Goal: Transaction & Acquisition: Purchase product/service

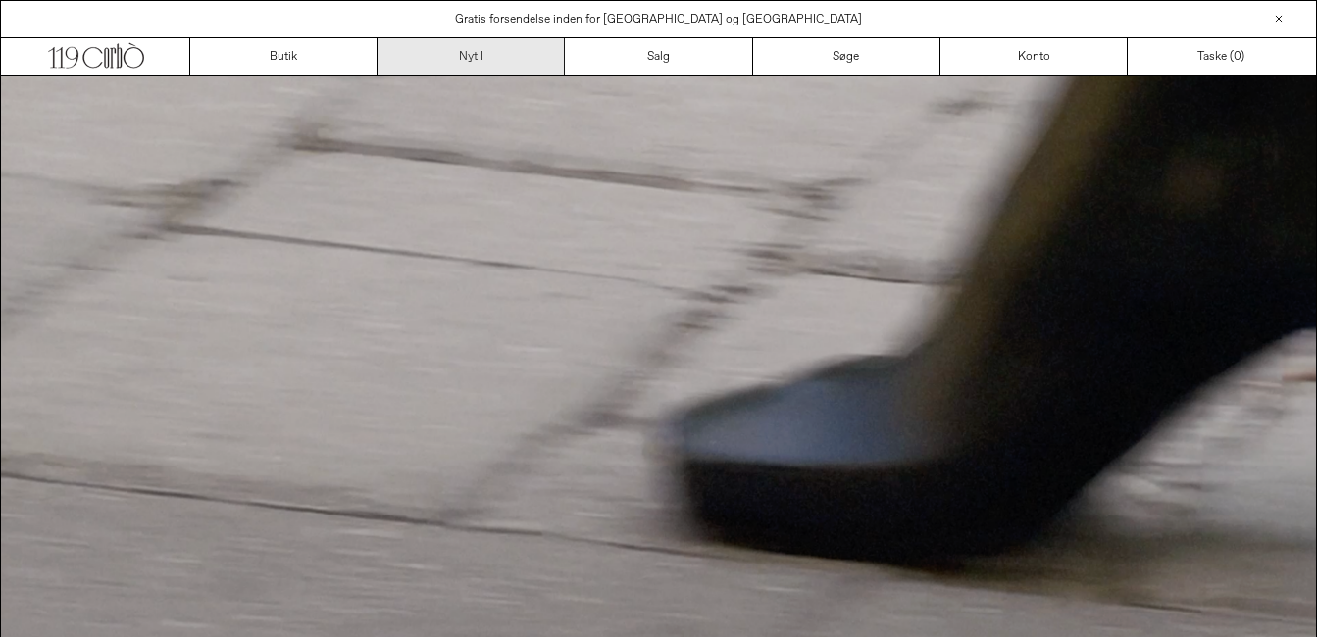
click at [469, 58] on link "Nyt i" at bounding box center [471, 56] width 187 height 37
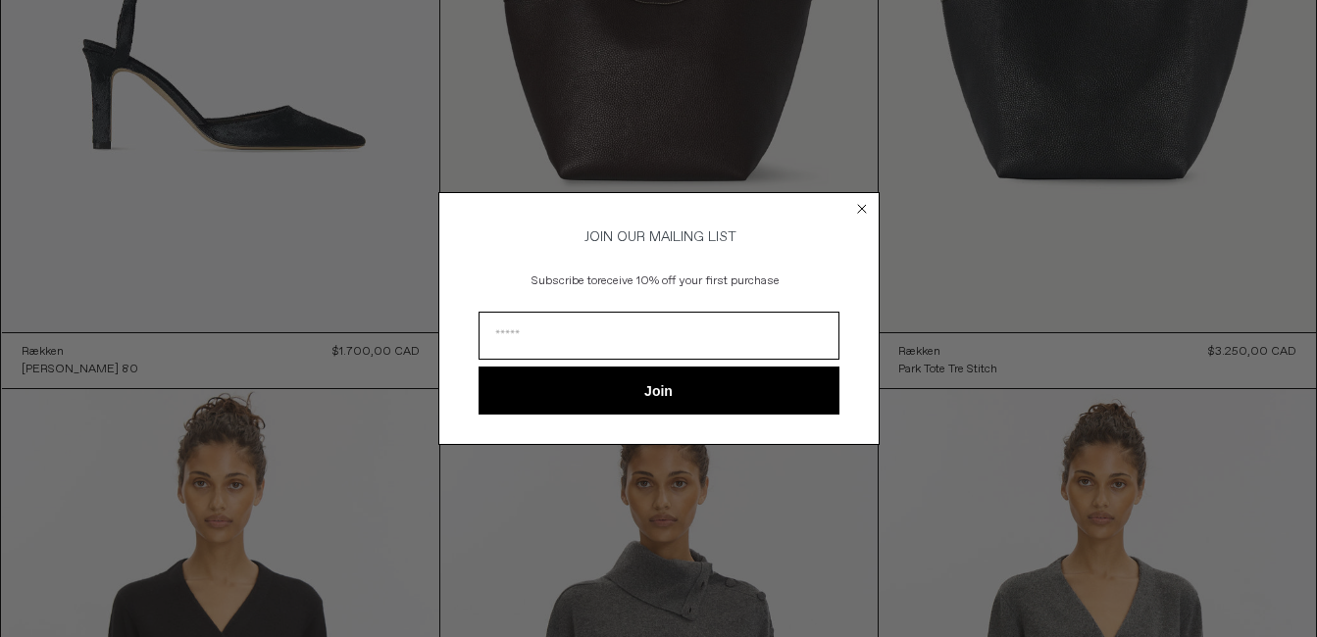
scroll to position [471, 0]
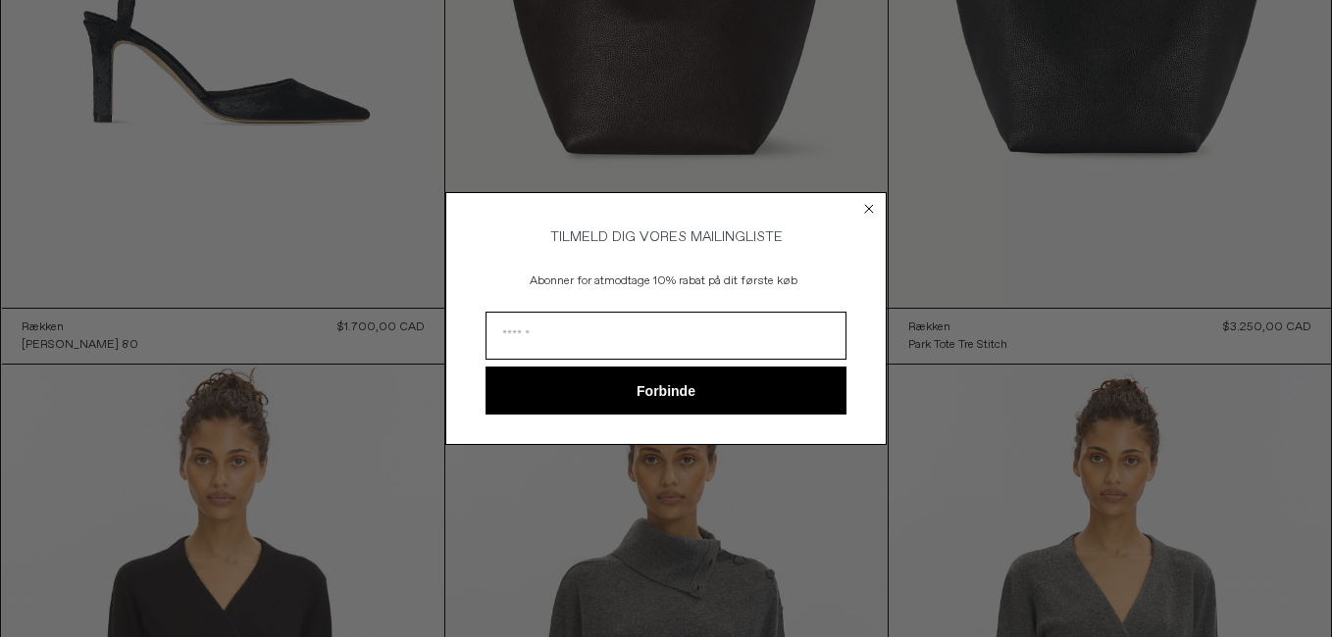
click at [866, 204] on circle "Luk dialogboks" at bounding box center [869, 208] width 19 height 19
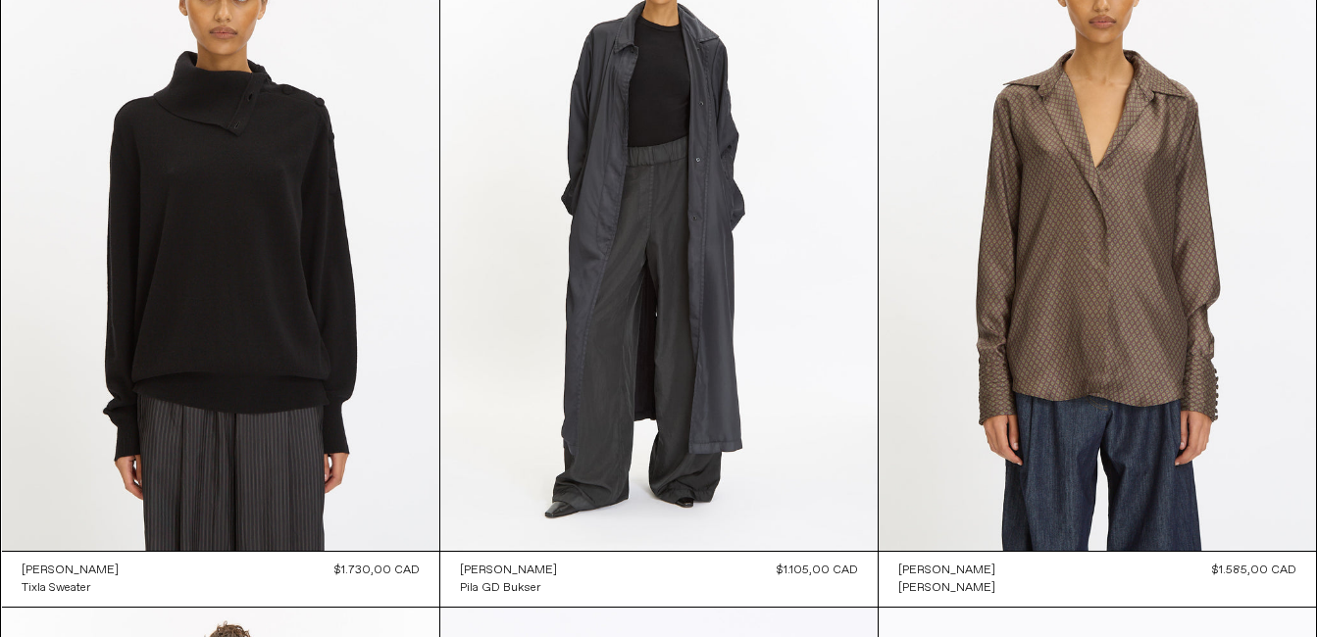
scroll to position [1647, 0]
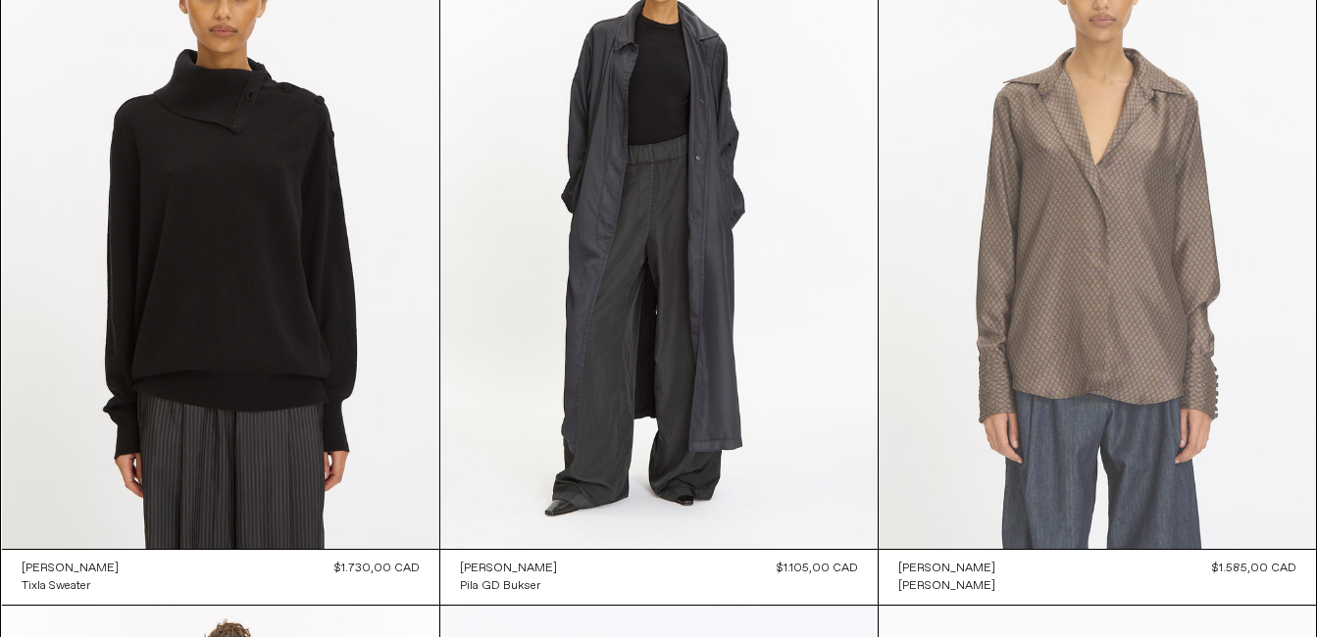
click at [1113, 316] on at bounding box center [1097, 221] width 437 height 656
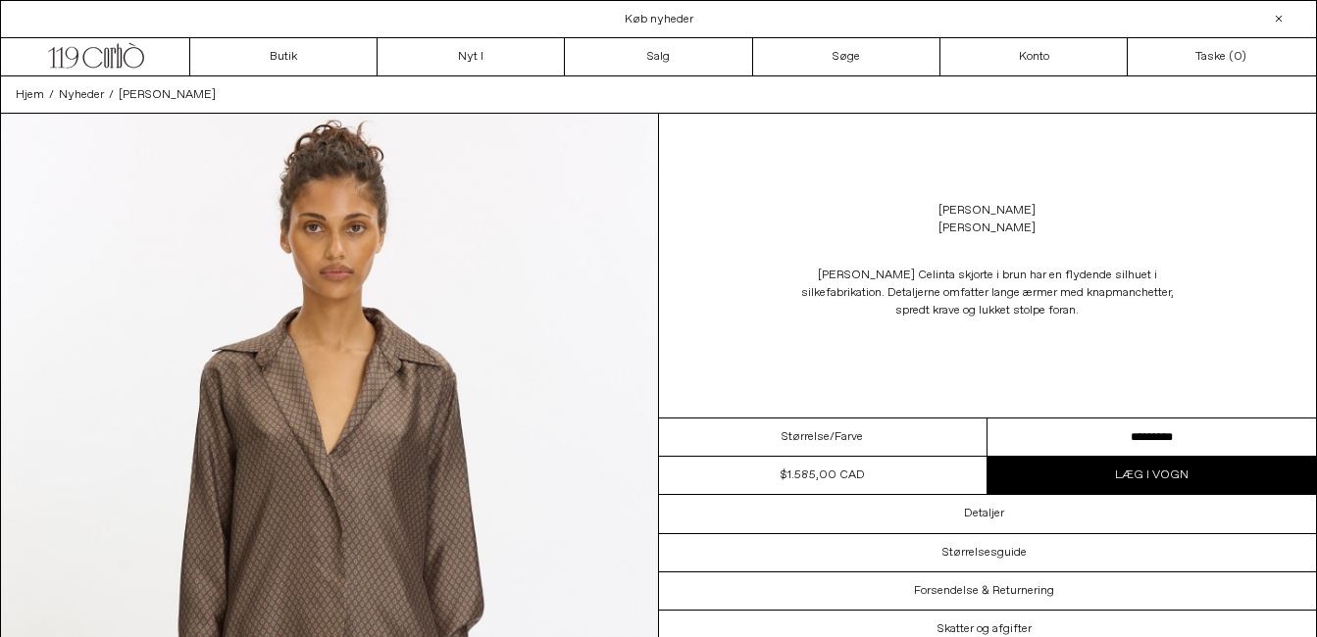
drag, startPoint x: 1047, startPoint y: 216, endPoint x: 933, endPoint y: 214, distance: 114.7
click at [933, 214] on div "[PERSON_NAME] [PERSON_NAME]" at bounding box center [988, 219] width 658 height 55
copy link "[PERSON_NAME]"
